Goal: Task Accomplishment & Management: Use online tool/utility

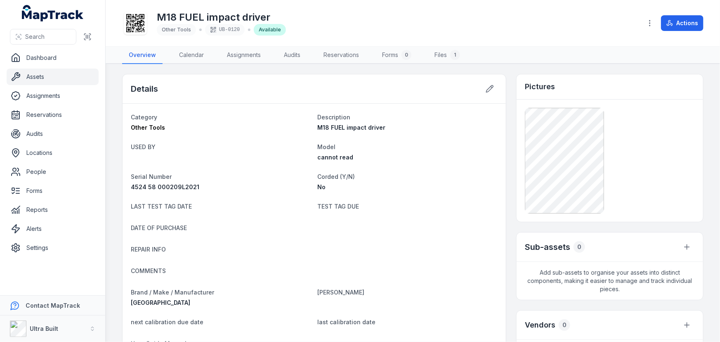
click at [37, 77] on link "Assets" at bounding box center [53, 77] width 92 height 17
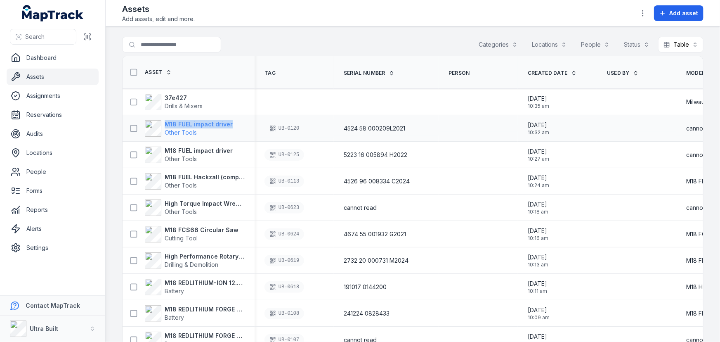
drag, startPoint x: 217, startPoint y: 125, endPoint x: 165, endPoint y: 121, distance: 52.1
click at [165, 121] on div "M18 FUEL impact driver Other Tools" at bounding box center [185, 128] width 119 height 17
copy strong "M18 FUEL impact driver"
click at [173, 98] on strong "37e427" at bounding box center [184, 98] width 38 height 8
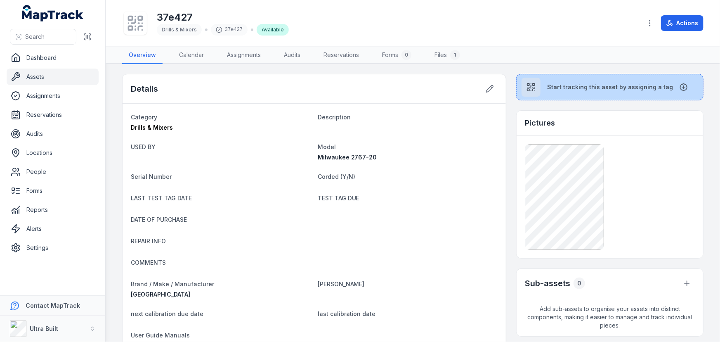
click at [570, 84] on span "Start tracking this asset by assigning a tag" at bounding box center [610, 87] width 126 height 8
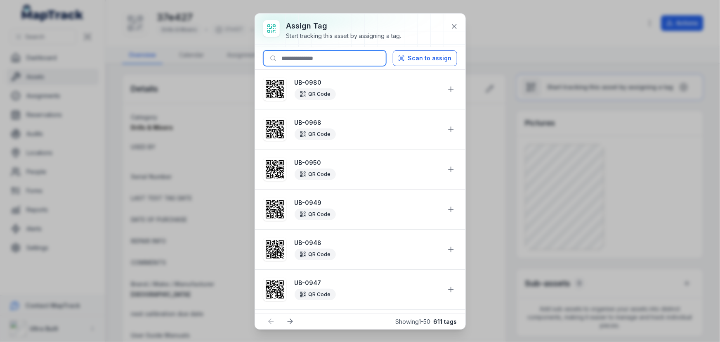
click at [341, 59] on input at bounding box center [324, 58] width 123 height 16
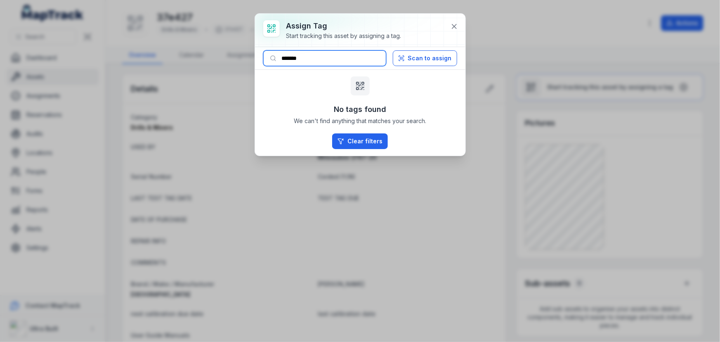
drag, startPoint x: 297, startPoint y: 57, endPoint x: 318, endPoint y: 58, distance: 21.1
click at [318, 58] on input "*******" at bounding box center [324, 58] width 123 height 16
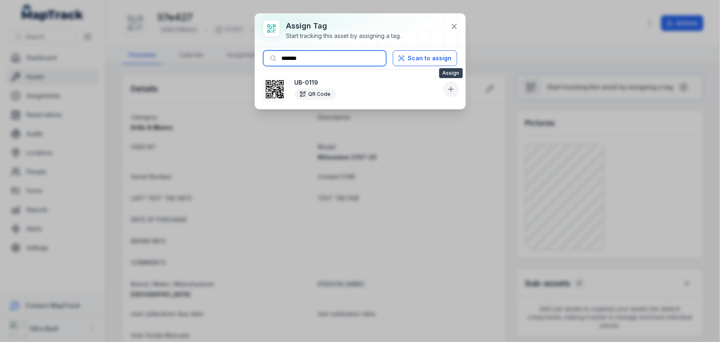
type input "*******"
click at [446, 83] on button at bounding box center [451, 89] width 16 height 16
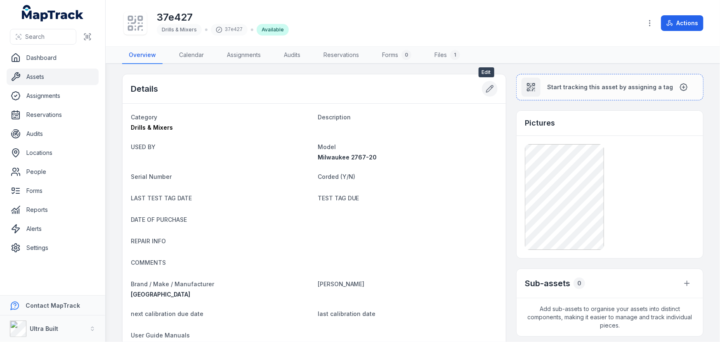
click at [491, 87] on button at bounding box center [490, 89] width 16 height 16
